Goal: Check status: Check status

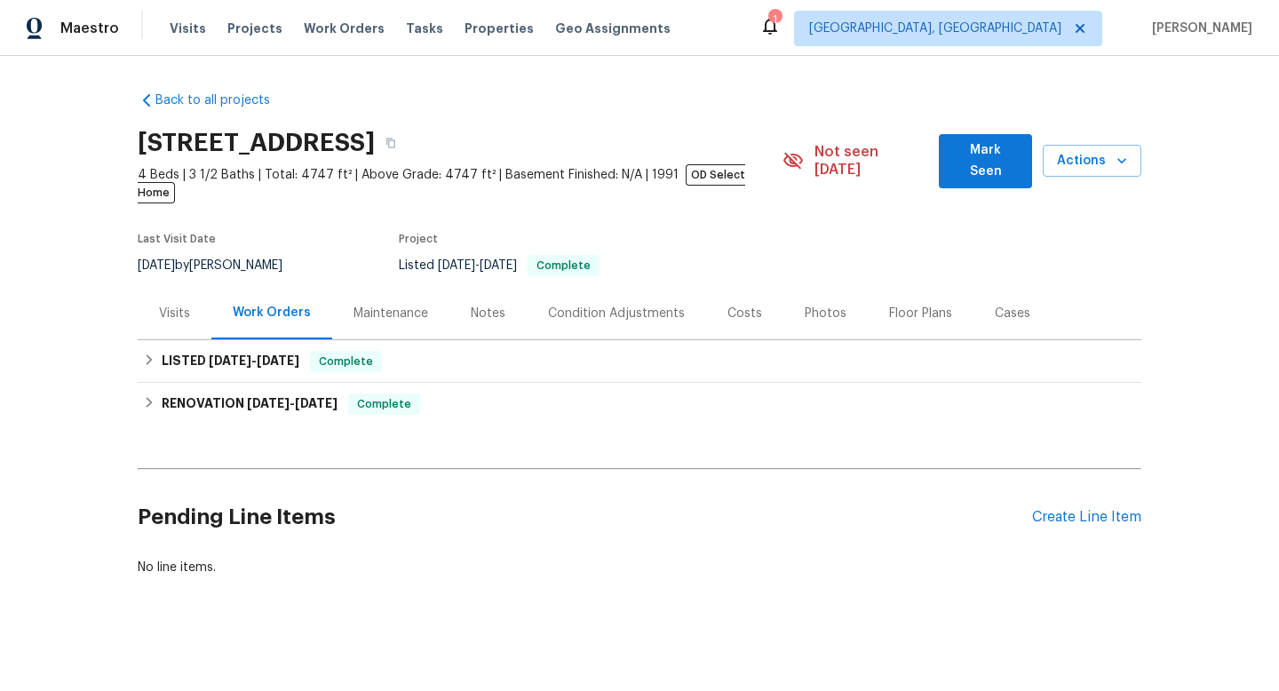
click at [156, 309] on div "Visits" at bounding box center [175, 313] width 74 height 52
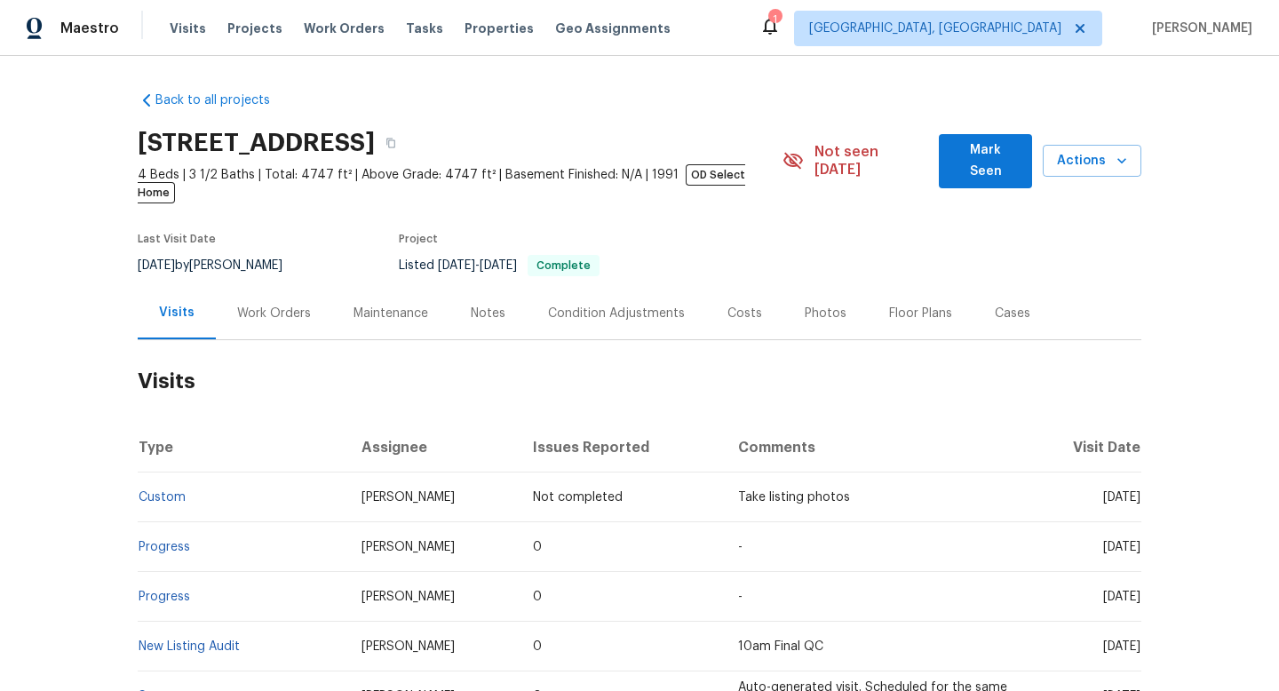
click at [231, 305] on div "Work Orders" at bounding box center [274, 313] width 116 height 52
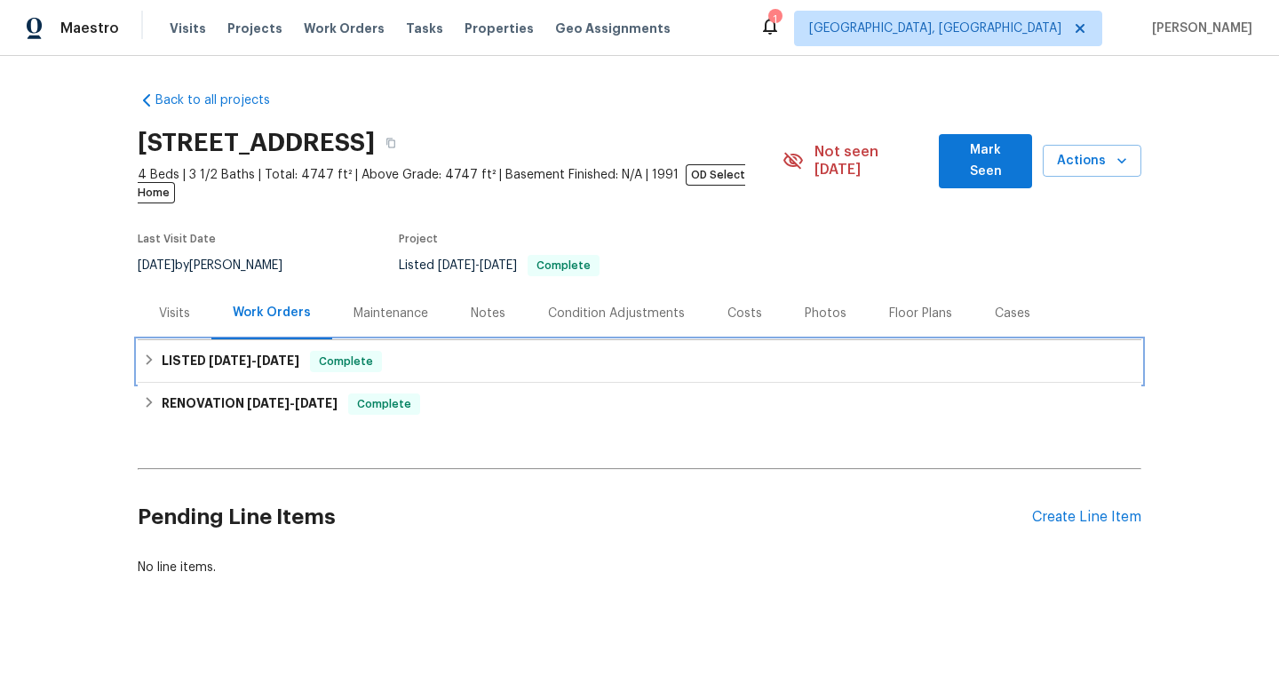
click at [152, 351] on div "LISTED [DATE] - [DATE] Complete" at bounding box center [639, 361] width 993 height 21
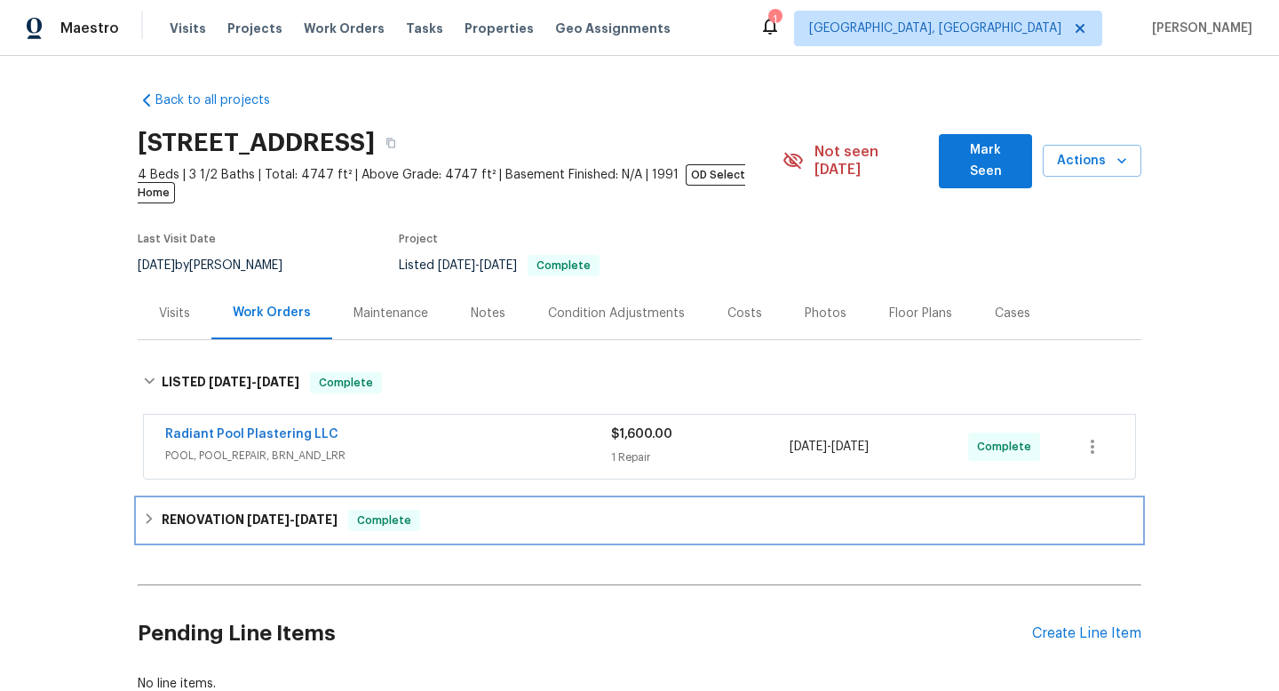
click at [162, 510] on h6 "RENOVATION [DATE] - [DATE]" at bounding box center [250, 520] width 176 height 21
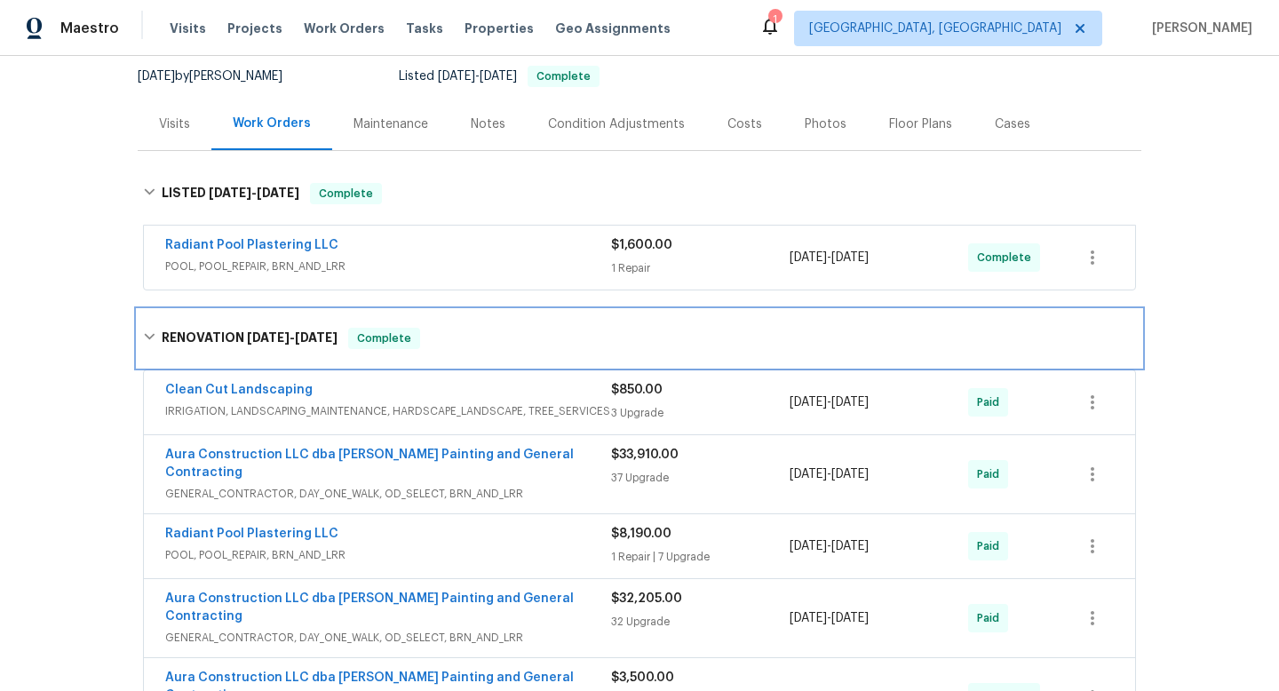
scroll to position [178, 0]
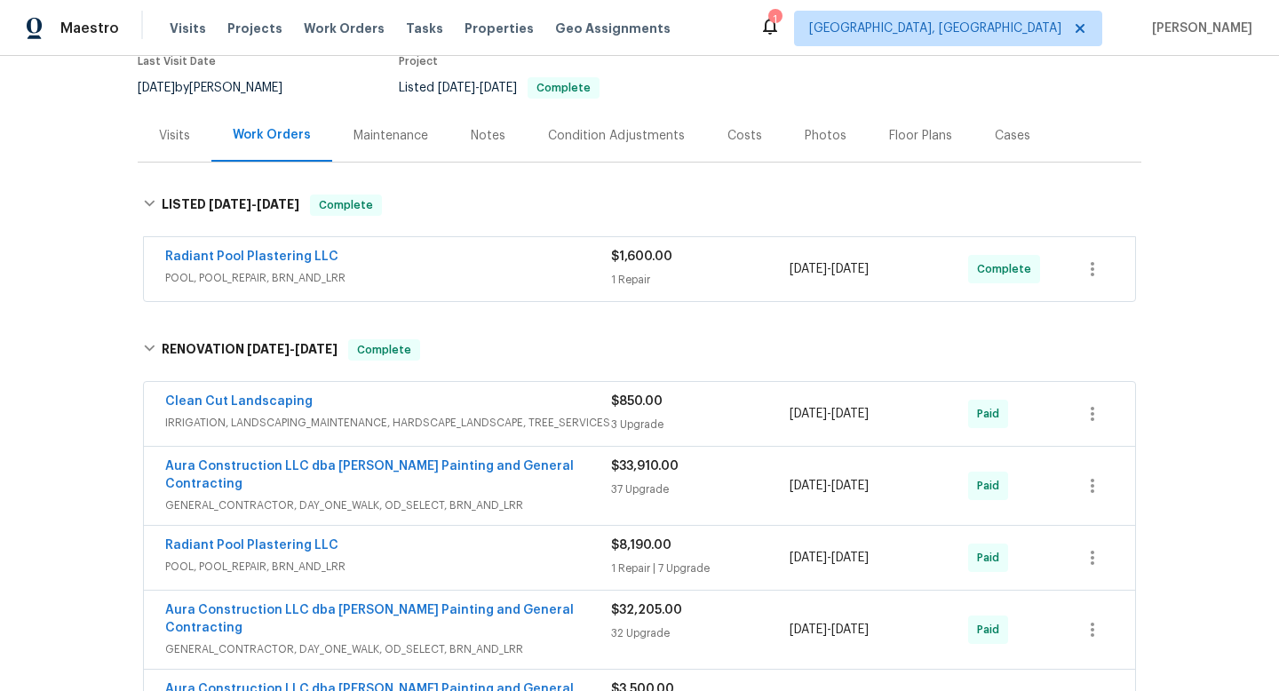
click at [482, 127] on div "Notes" at bounding box center [488, 136] width 35 height 18
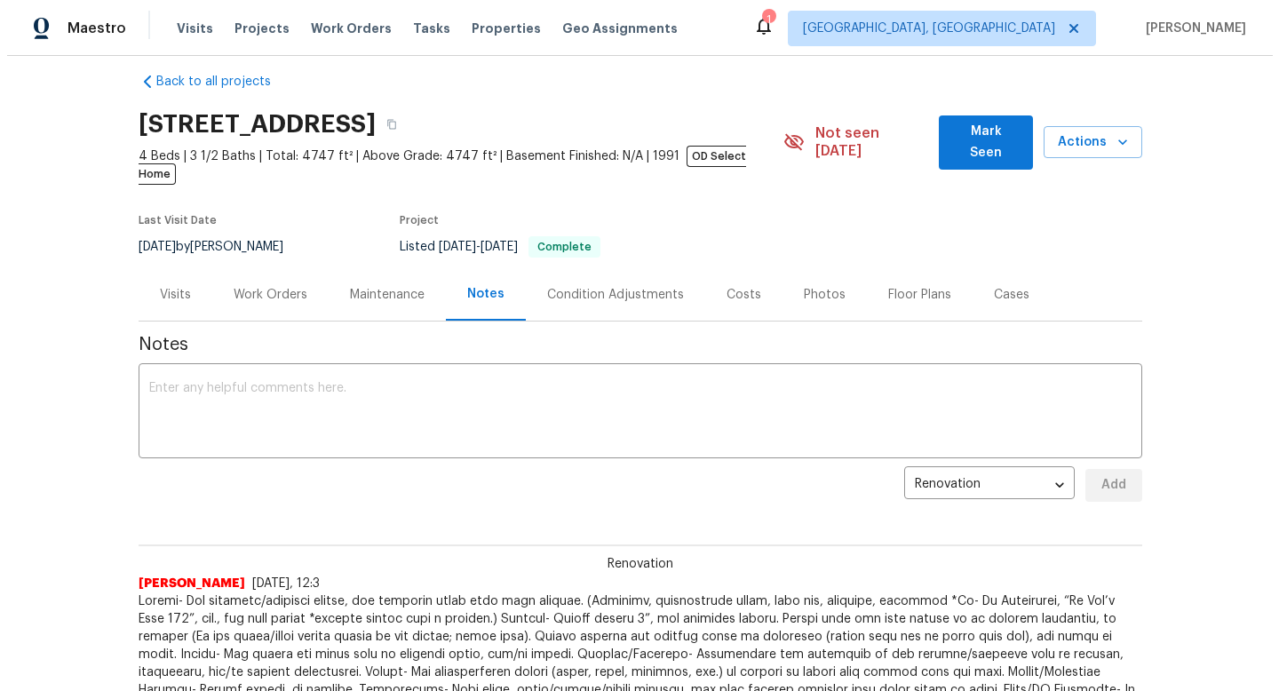
scroll to position [4, 0]
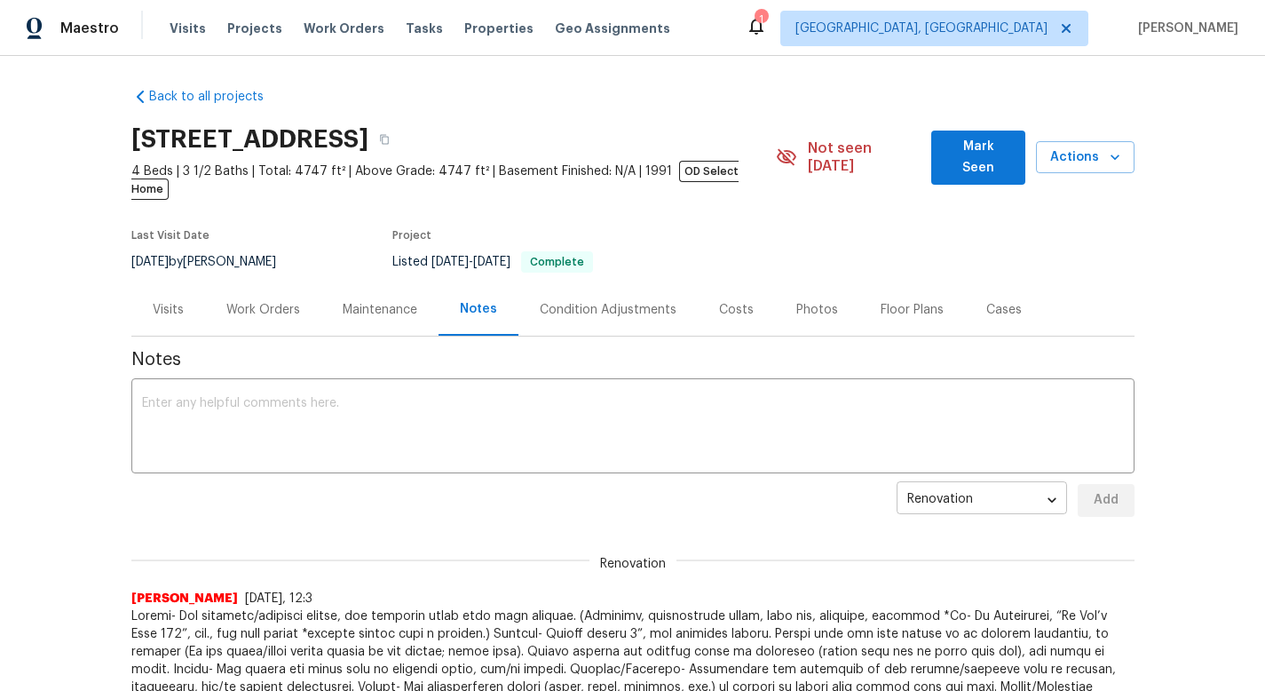
click at [1030, 472] on body "Maestro Visits Projects Work Orders Tasks Properties Geo Assignments 1 [GEOGRAP…" at bounding box center [632, 345] width 1265 height 691
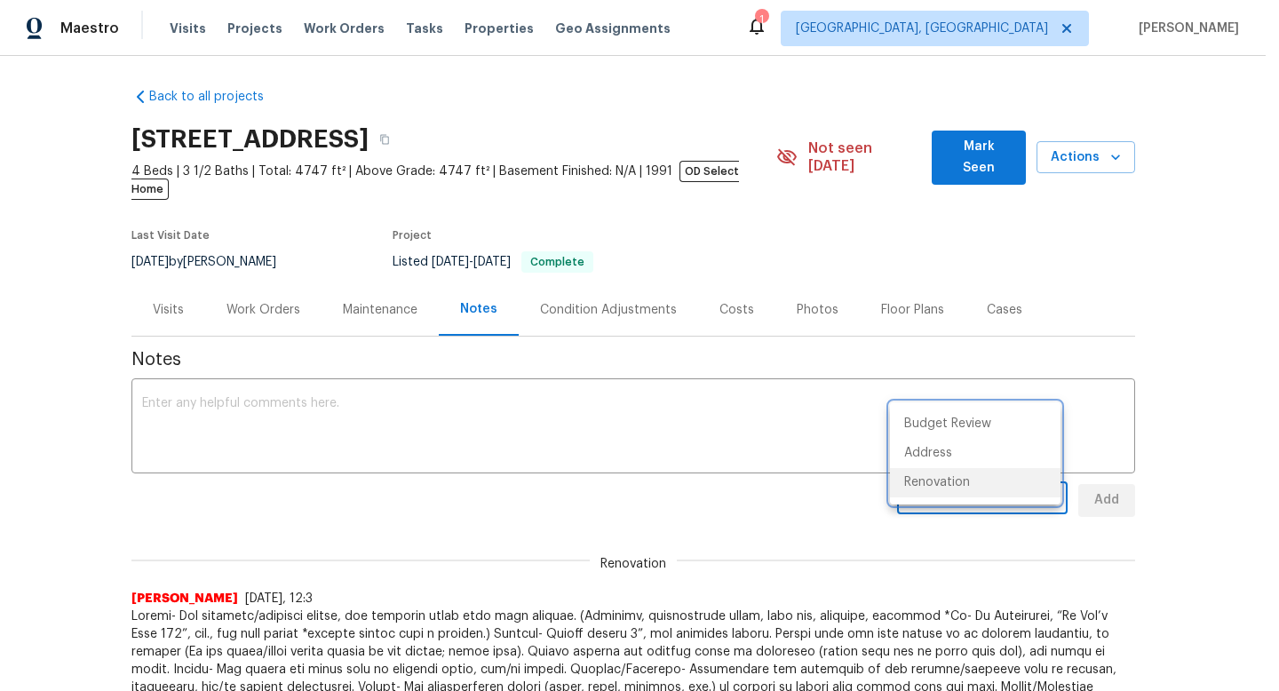
click at [391, 297] on div at bounding box center [639, 345] width 1279 height 691
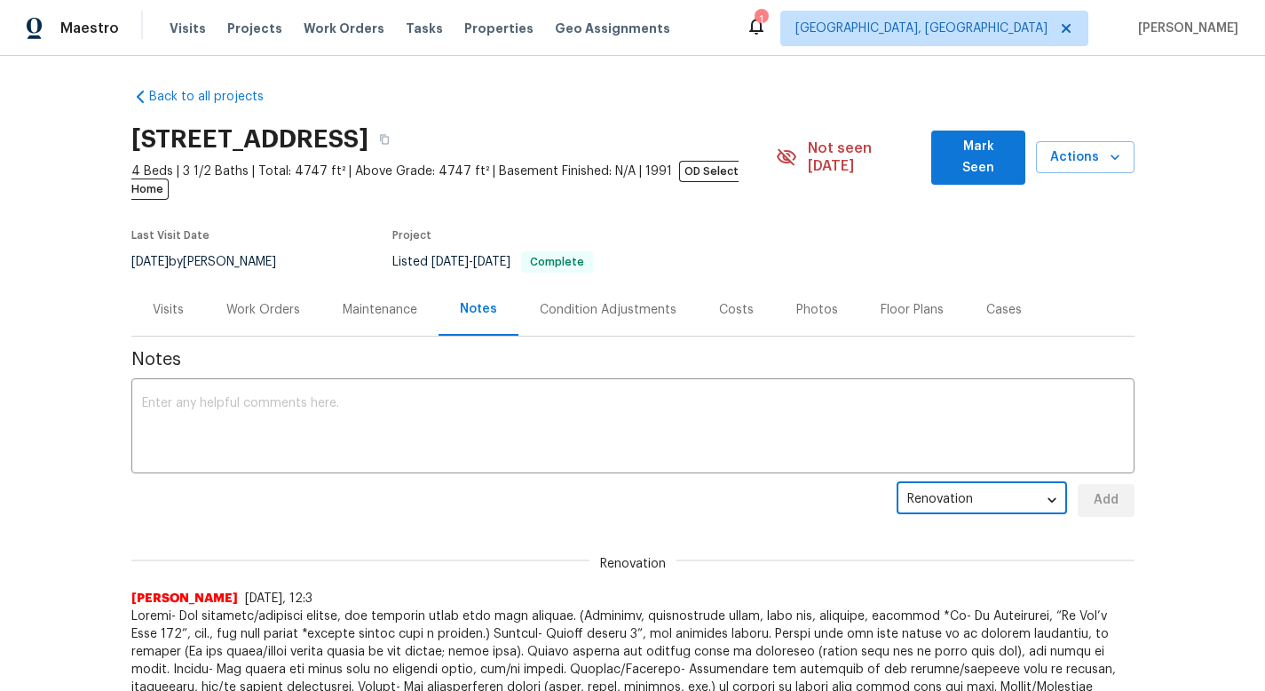
click at [391, 301] on div "Maintenance" at bounding box center [380, 310] width 75 height 18
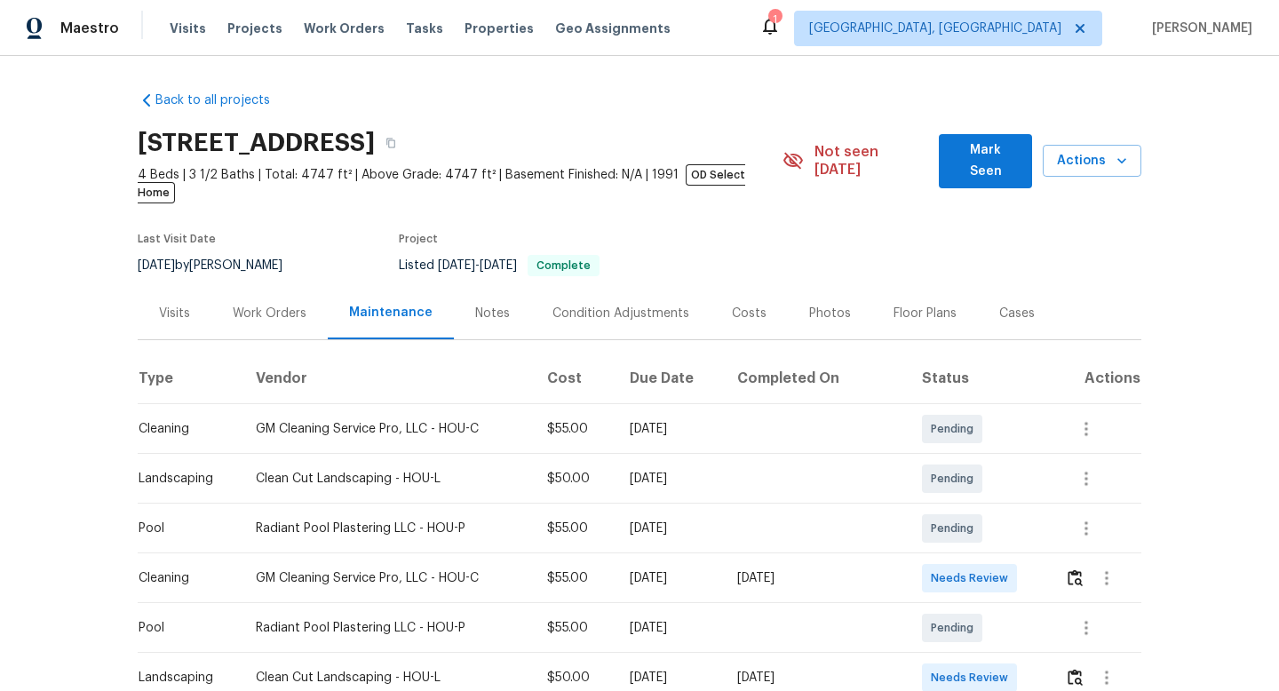
click at [246, 305] on div "Work Orders" at bounding box center [270, 314] width 74 height 18
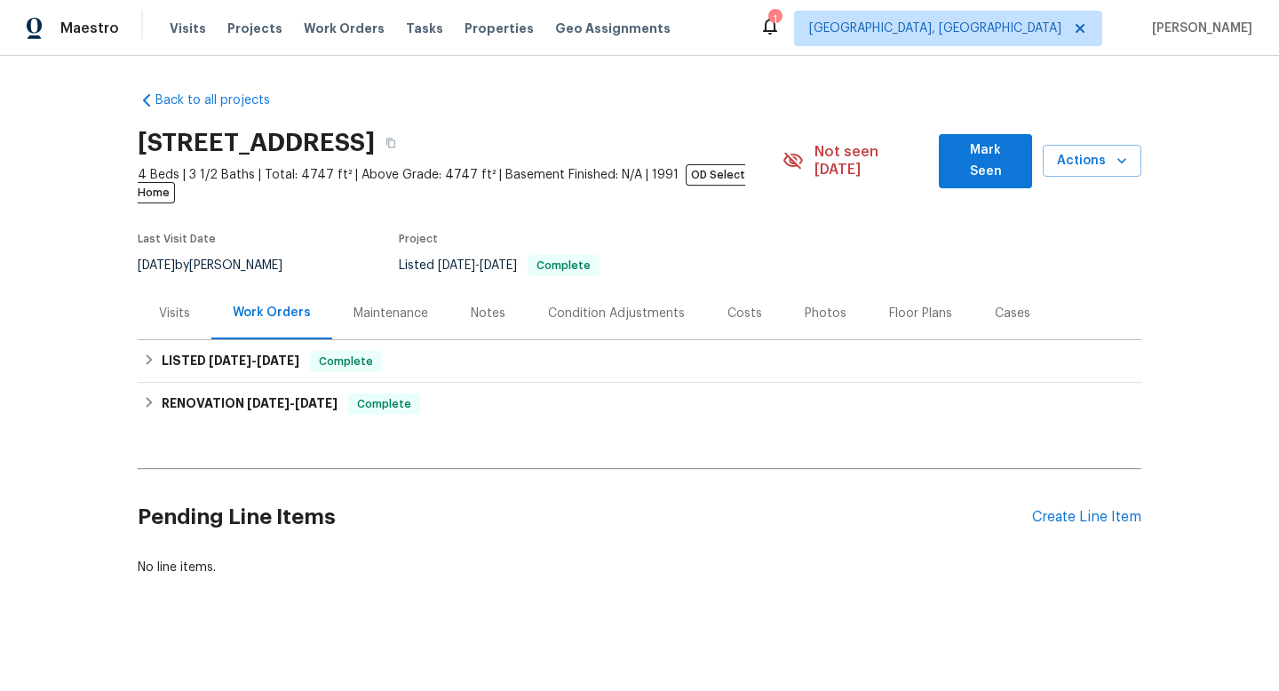
click at [191, 305] on div "Visits" at bounding box center [175, 313] width 74 height 52
